Goal: Task Accomplishment & Management: Use online tool/utility

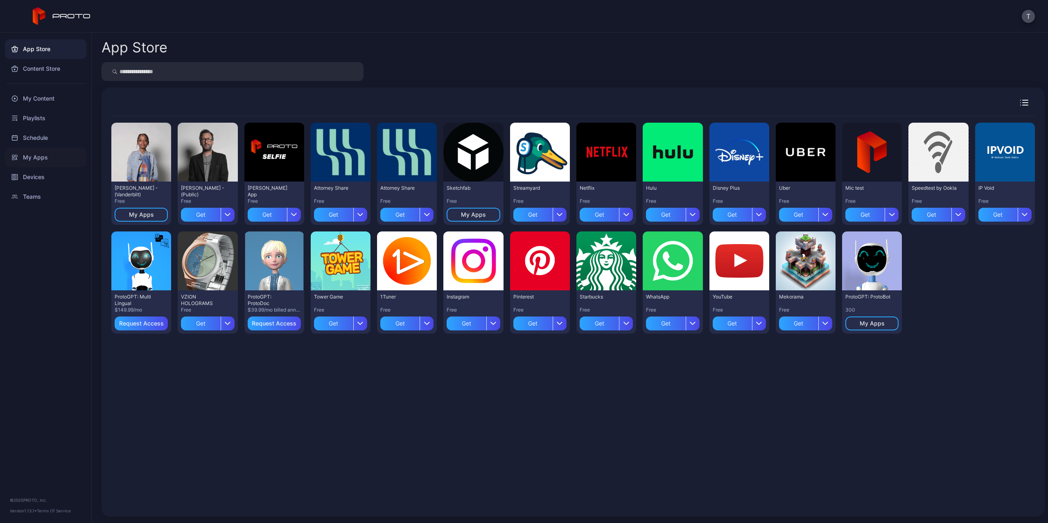
click at [34, 158] on div "My Apps" at bounding box center [45, 158] width 81 height 20
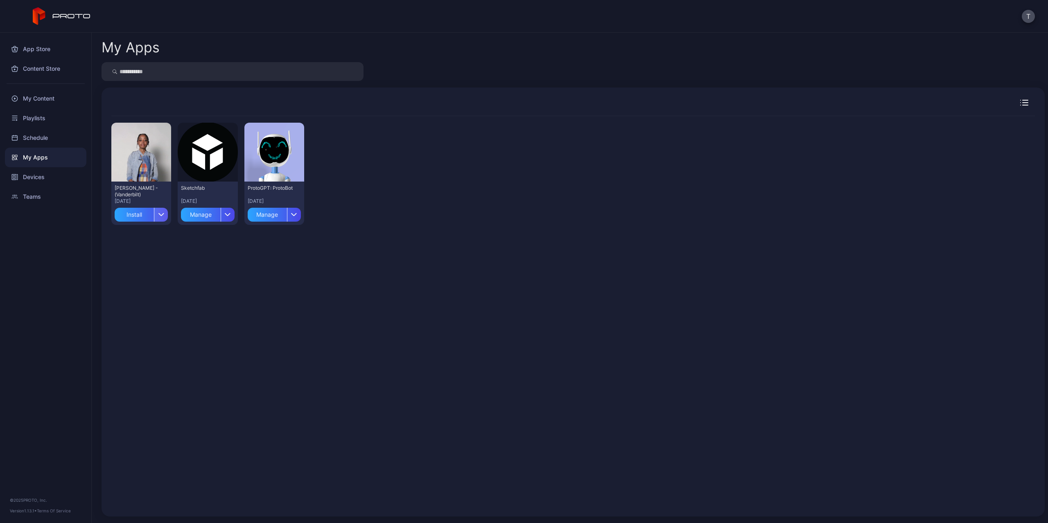
click at [159, 217] on div "button" at bounding box center [161, 215] width 14 height 14
click at [134, 235] on button "Install" at bounding box center [141, 239] width 70 height 26
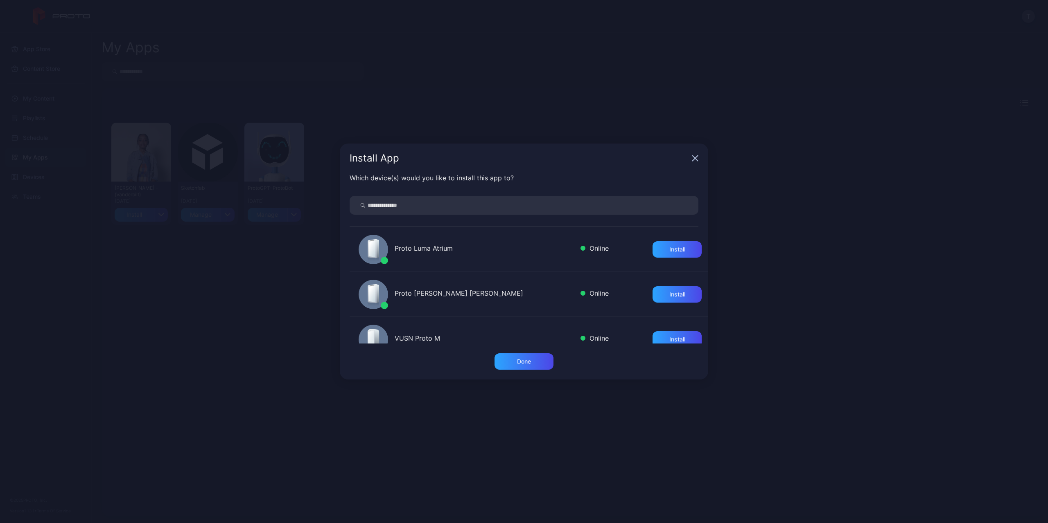
scroll to position [18, 0]
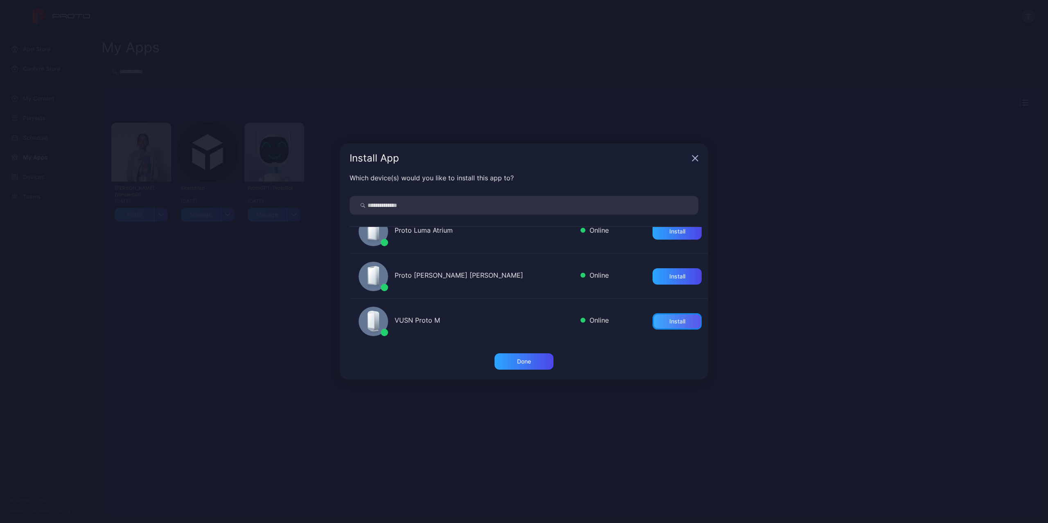
click at [669, 319] on div "Install" at bounding box center [677, 321] width 16 height 7
click at [535, 359] on div "Done" at bounding box center [523, 362] width 59 height 16
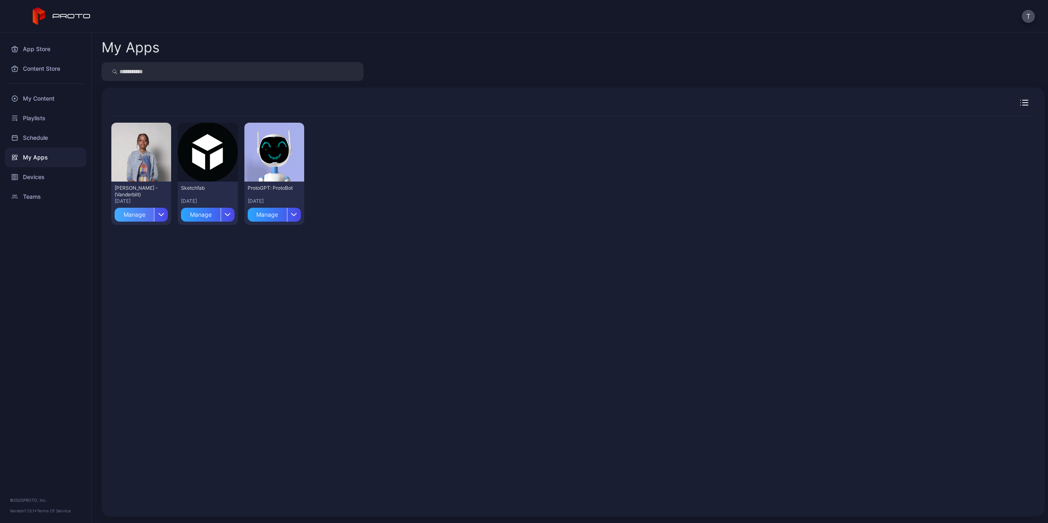
click at [146, 216] on div "Manage" at bounding box center [134, 215] width 39 height 14
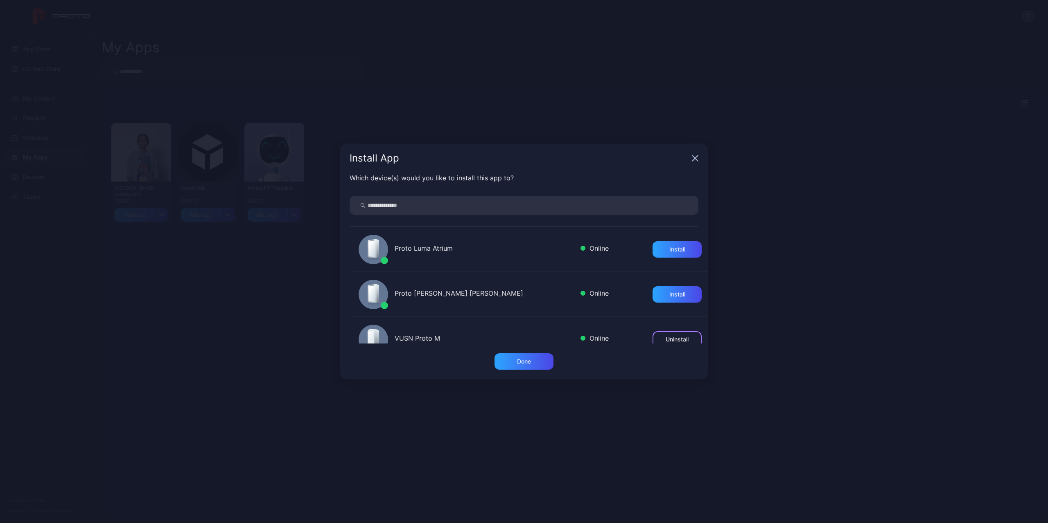
click at [675, 338] on div "Uninstall" at bounding box center [676, 339] width 23 height 7
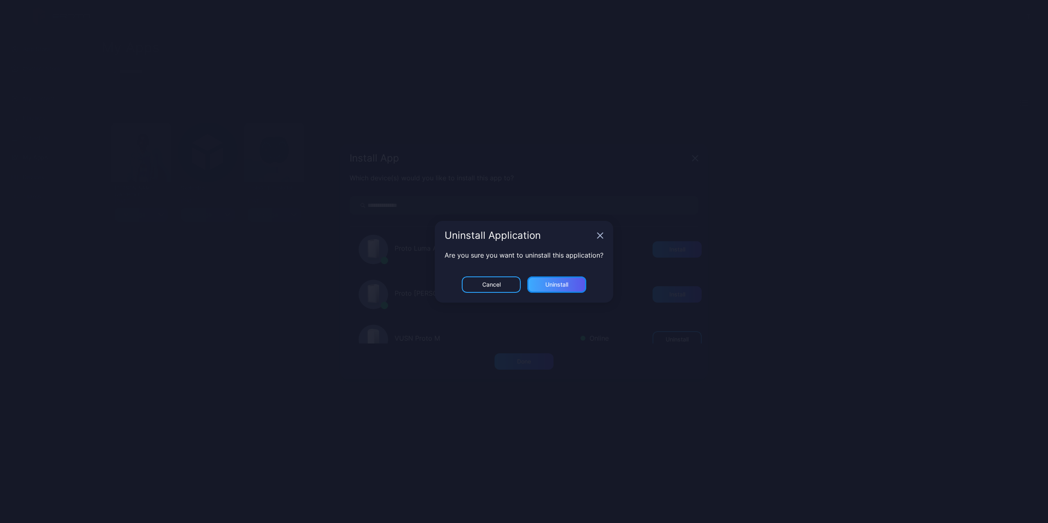
click at [545, 282] on div "Uninstall" at bounding box center [556, 285] width 23 height 7
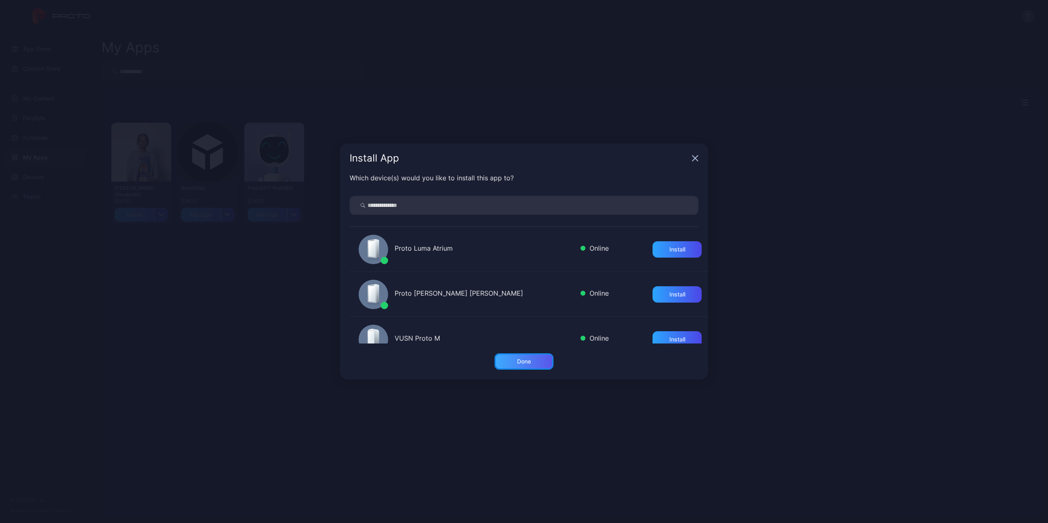
click at [517, 365] on div "Done" at bounding box center [523, 362] width 59 height 16
